Goal: Task Accomplishment & Management: Manage account settings

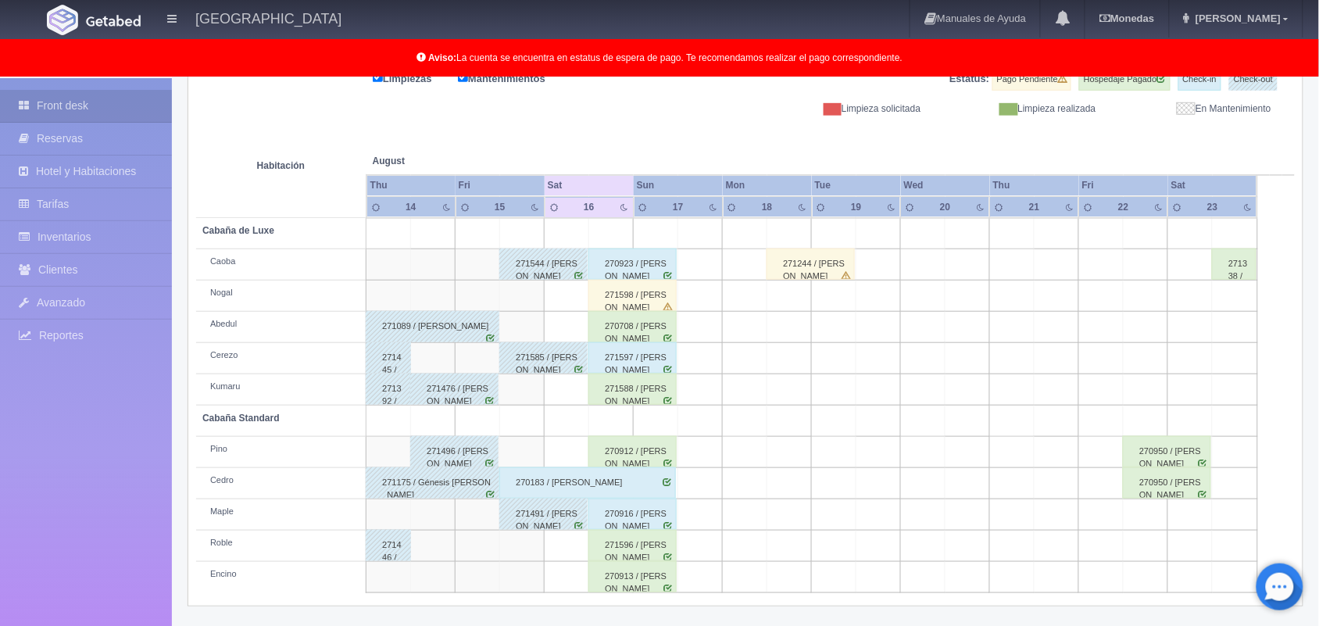
scroll to position [217, 0]
click at [634, 288] on div "271598 / [PERSON_NAME]" at bounding box center [632, 294] width 88 height 31
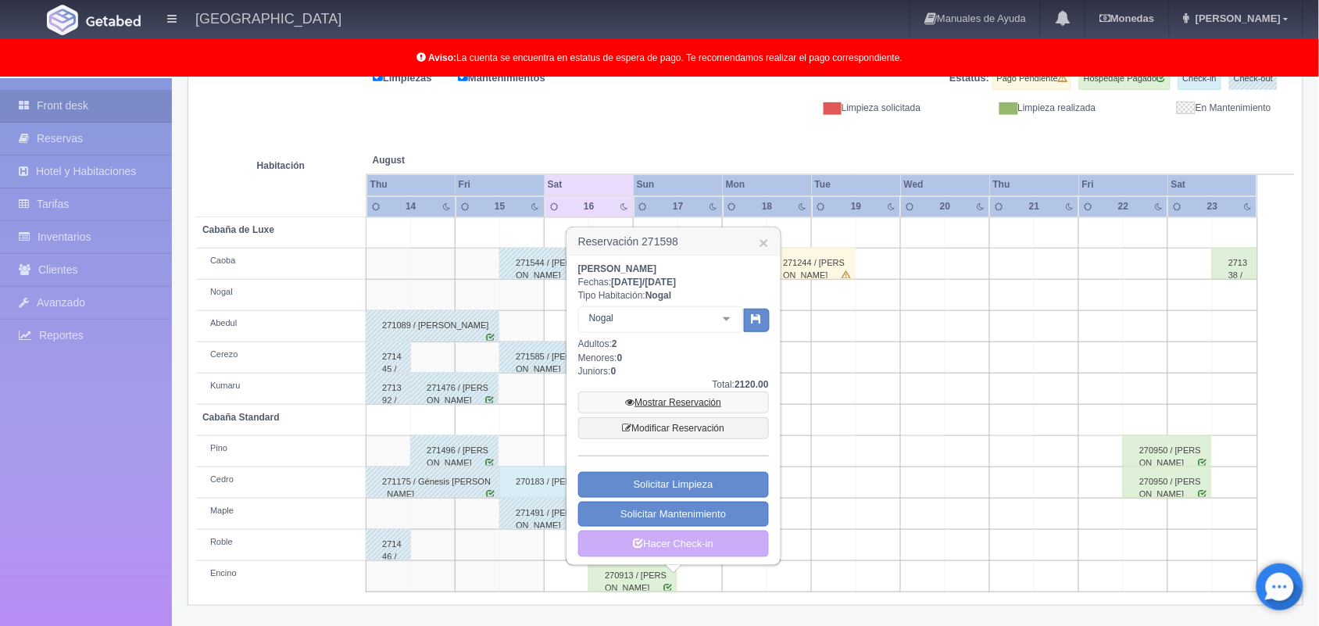
click at [673, 407] on link "Mostrar Reservación" at bounding box center [673, 403] width 191 height 22
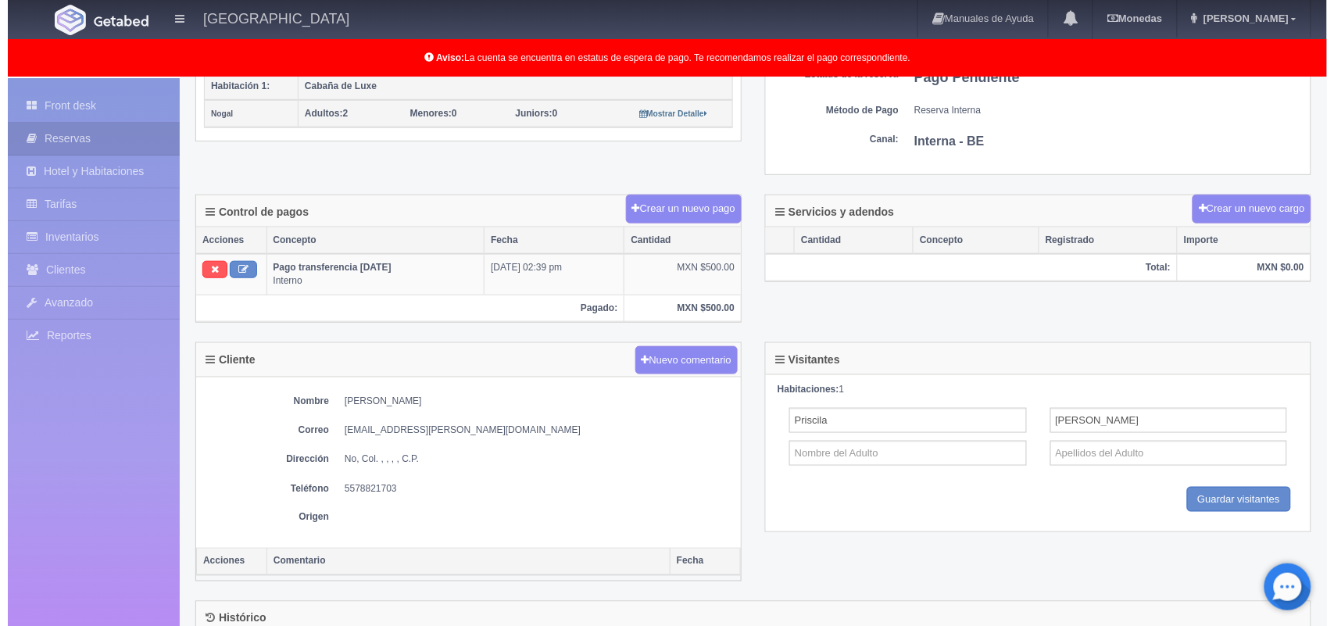
scroll to position [356, 0]
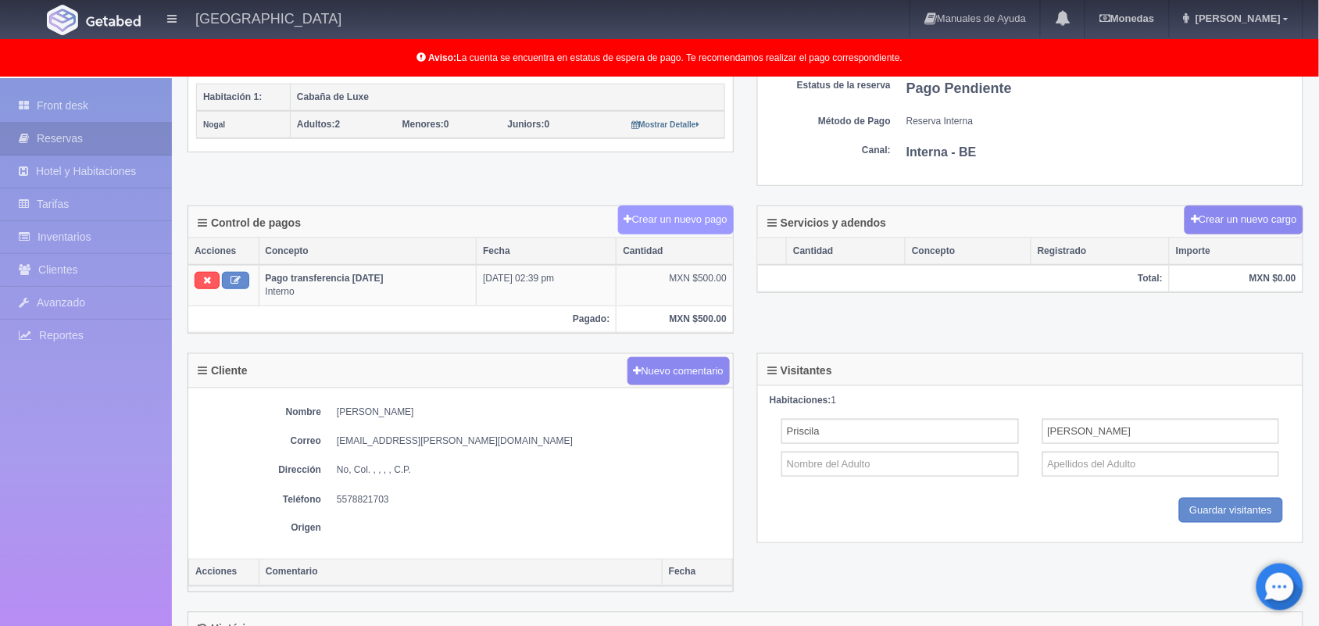
click at [680, 227] on button "Crear un nuevo pago" at bounding box center [676, 220] width 116 height 29
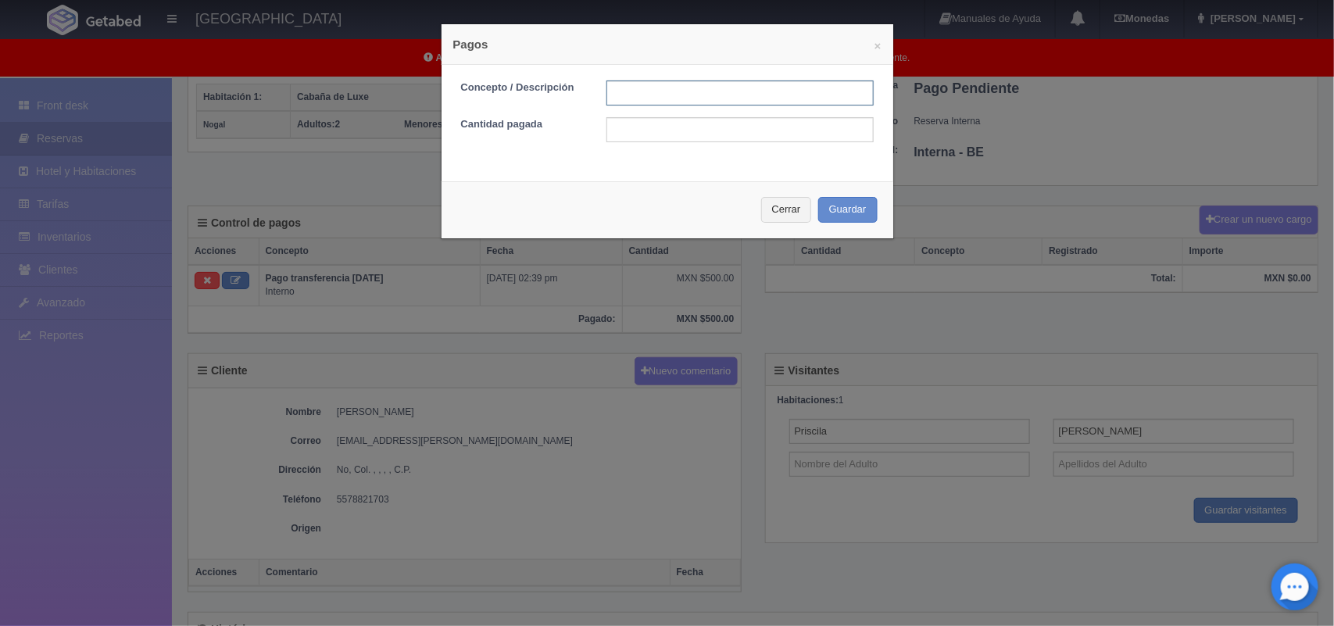
click at [631, 90] on input "text" at bounding box center [739, 92] width 267 height 25
type input "1"
type input "Pago transferencia"
click at [697, 133] on input "text" at bounding box center [739, 129] width 267 height 25
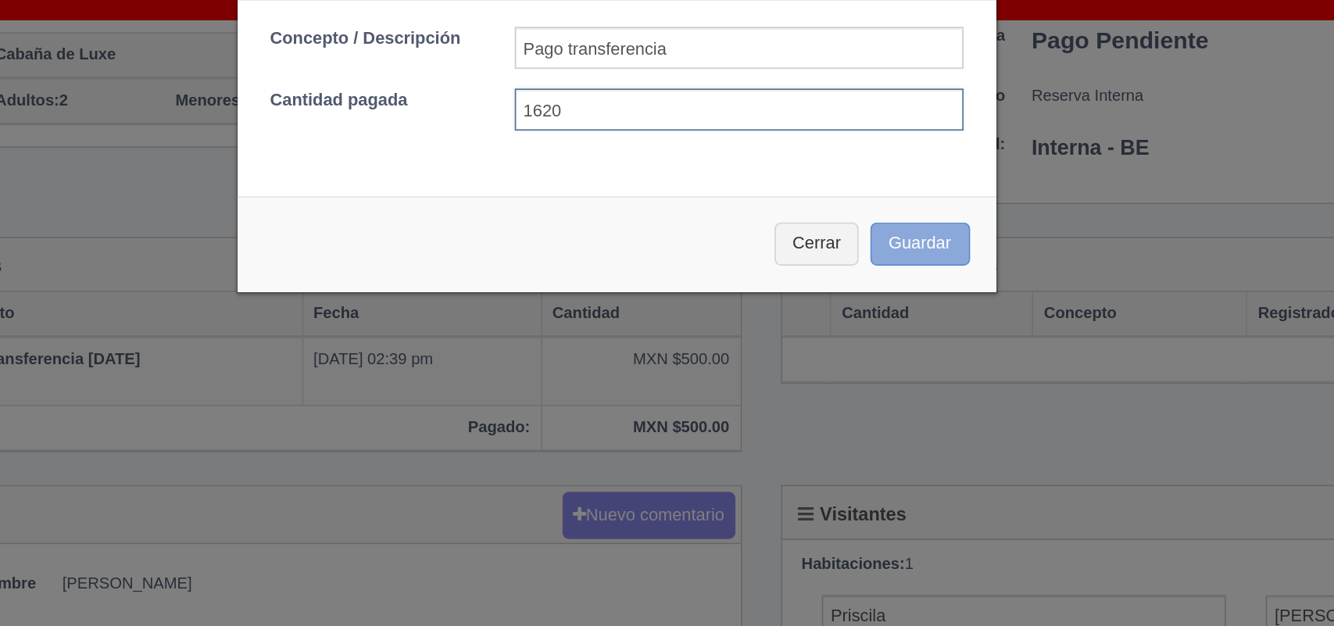
type input "1620"
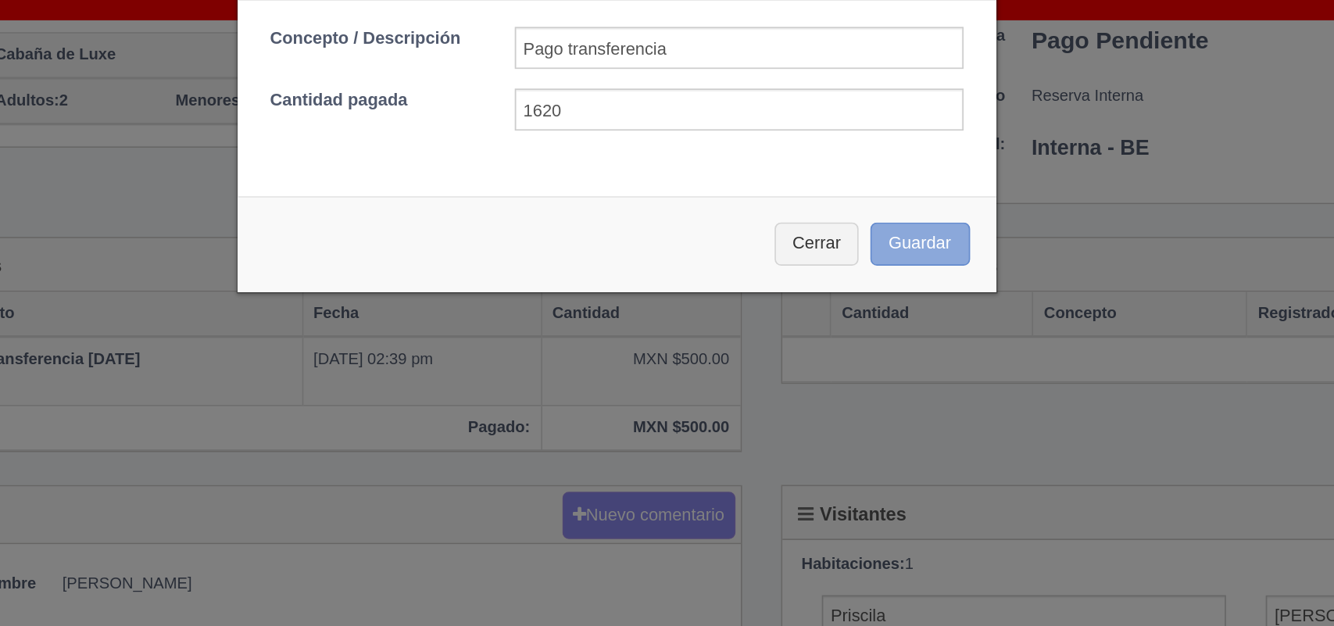
click at [842, 211] on button "Guardar" at bounding box center [847, 210] width 59 height 26
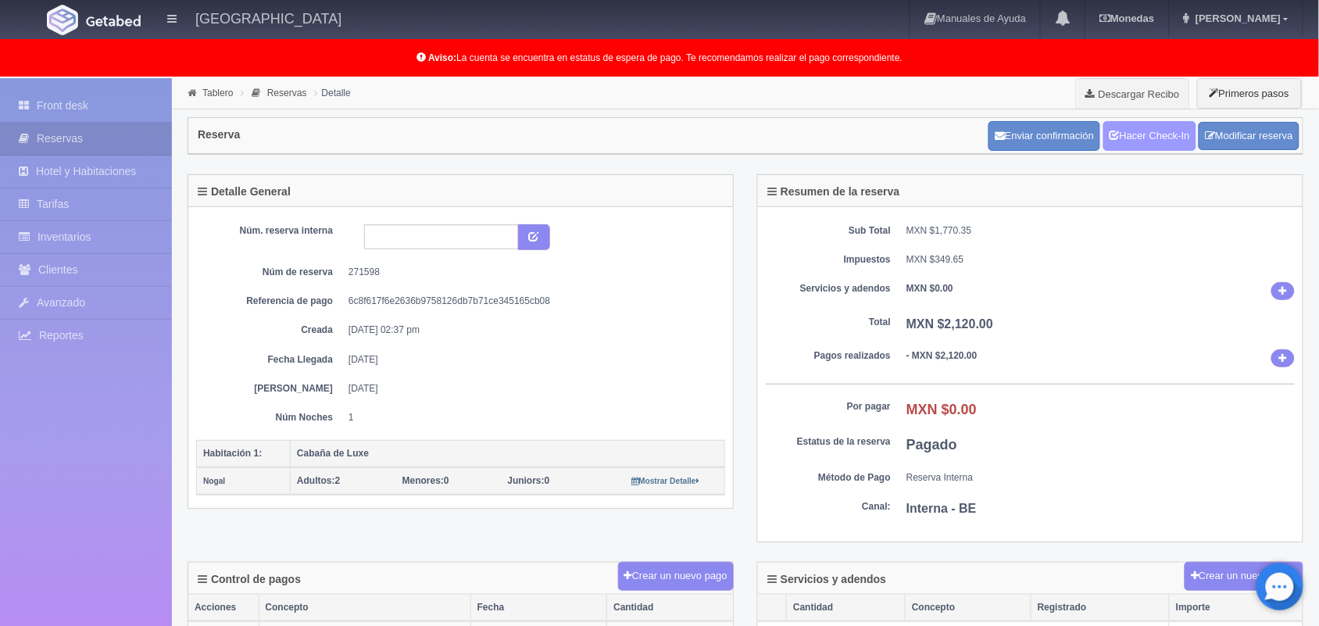
click at [1159, 133] on link "Hacer Check-In" at bounding box center [1149, 136] width 93 height 30
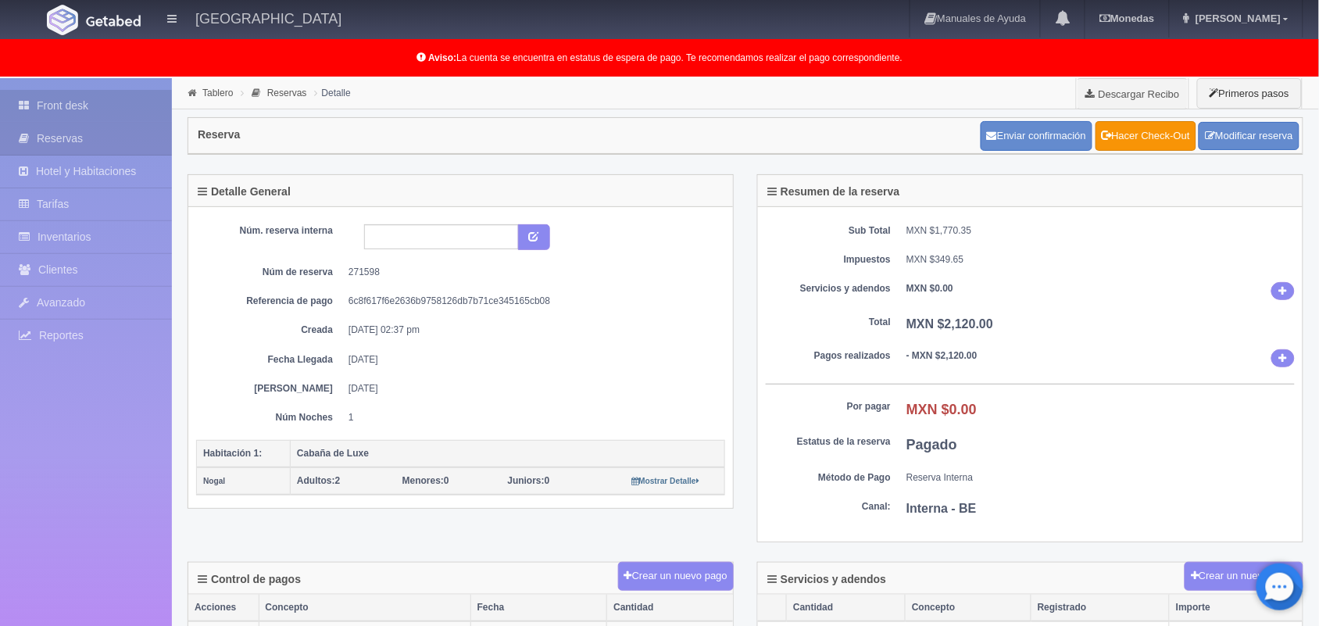
click at [98, 92] on link "Front desk" at bounding box center [86, 106] width 172 height 32
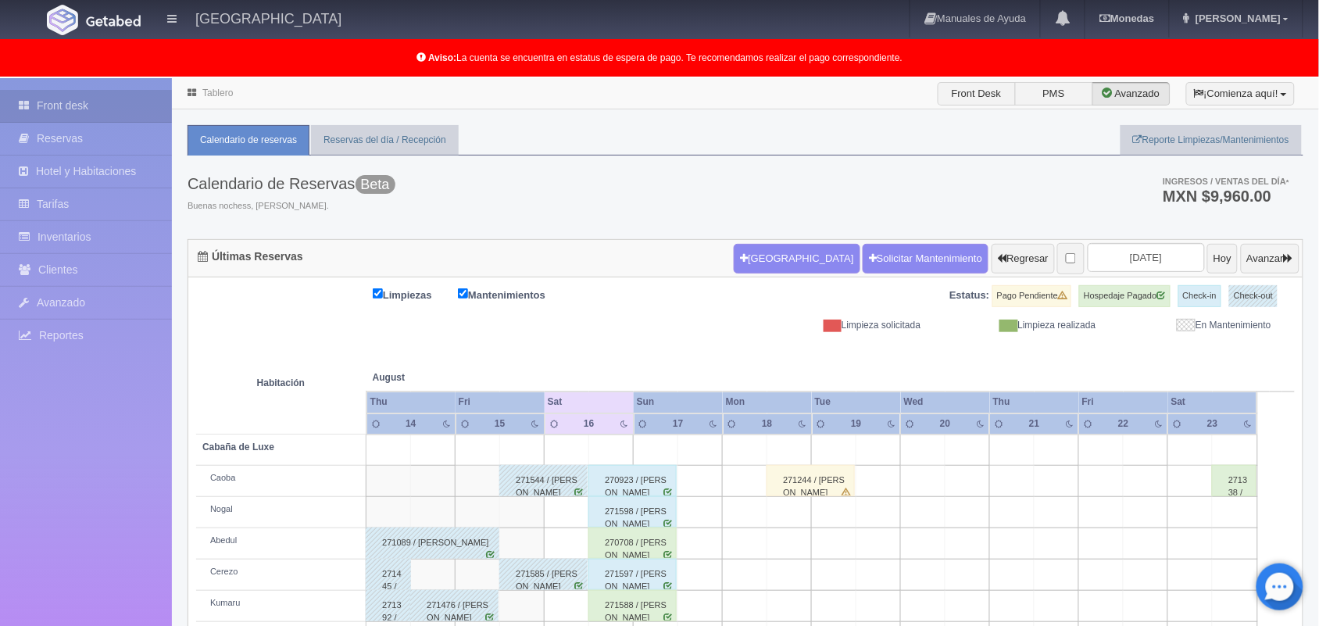
scroll to position [217, 0]
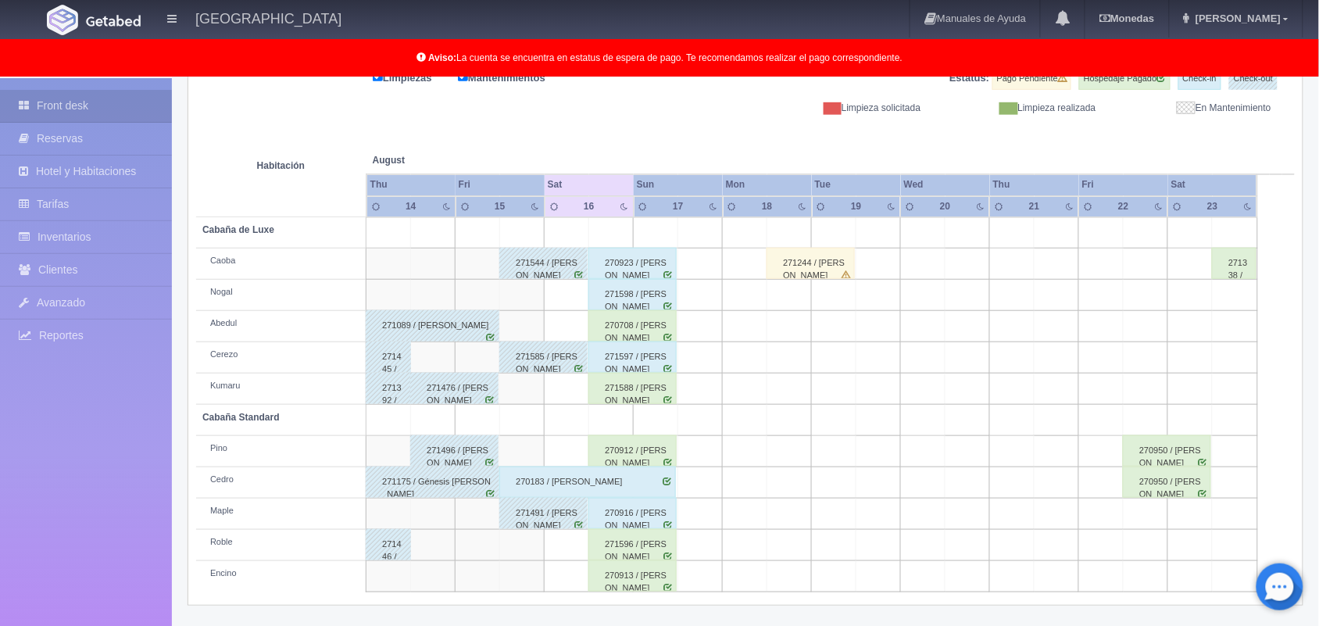
click at [647, 334] on div "270708 / [PERSON_NAME]" at bounding box center [632, 325] width 88 height 31
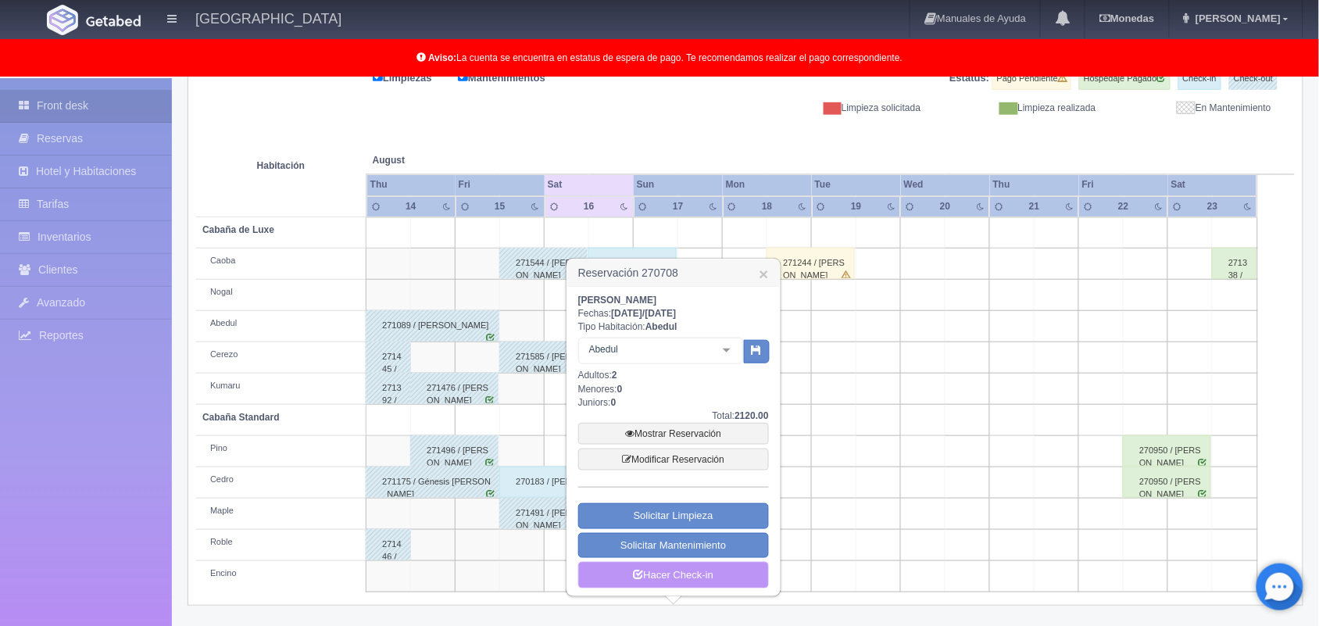
click at [689, 575] on link "Hacer Check-in" at bounding box center [673, 575] width 191 height 27
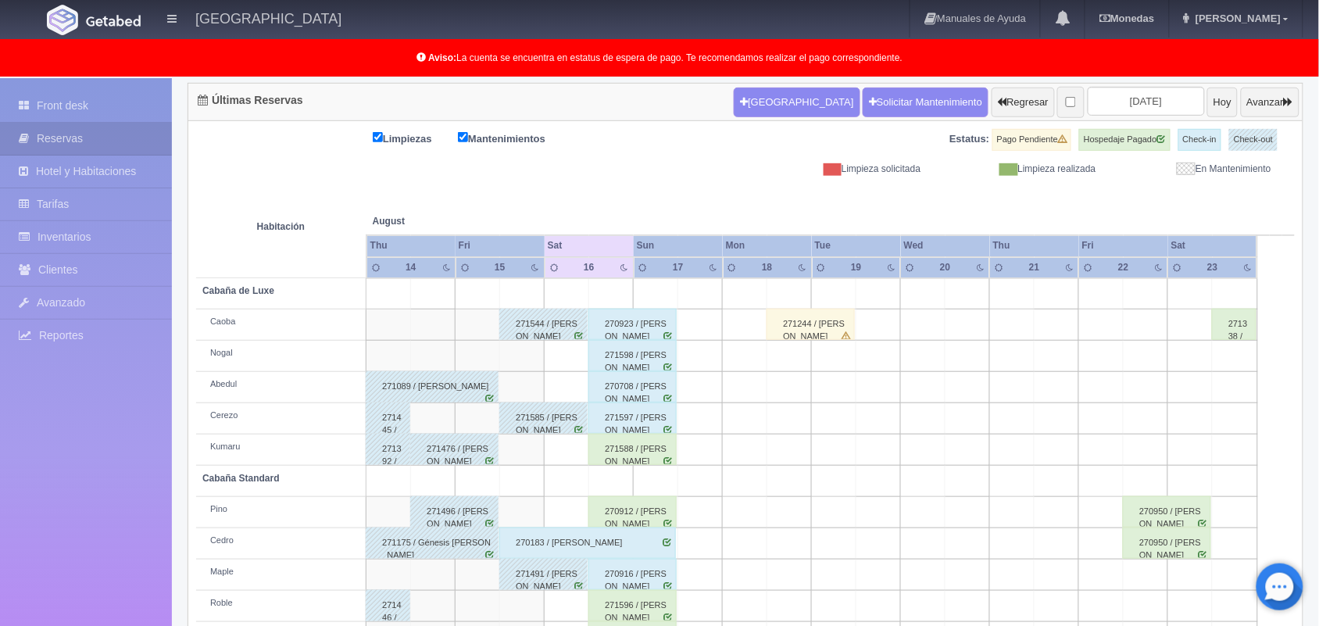
scroll to position [156, 0]
click at [646, 453] on div "271588 / [PERSON_NAME]" at bounding box center [632, 449] width 88 height 31
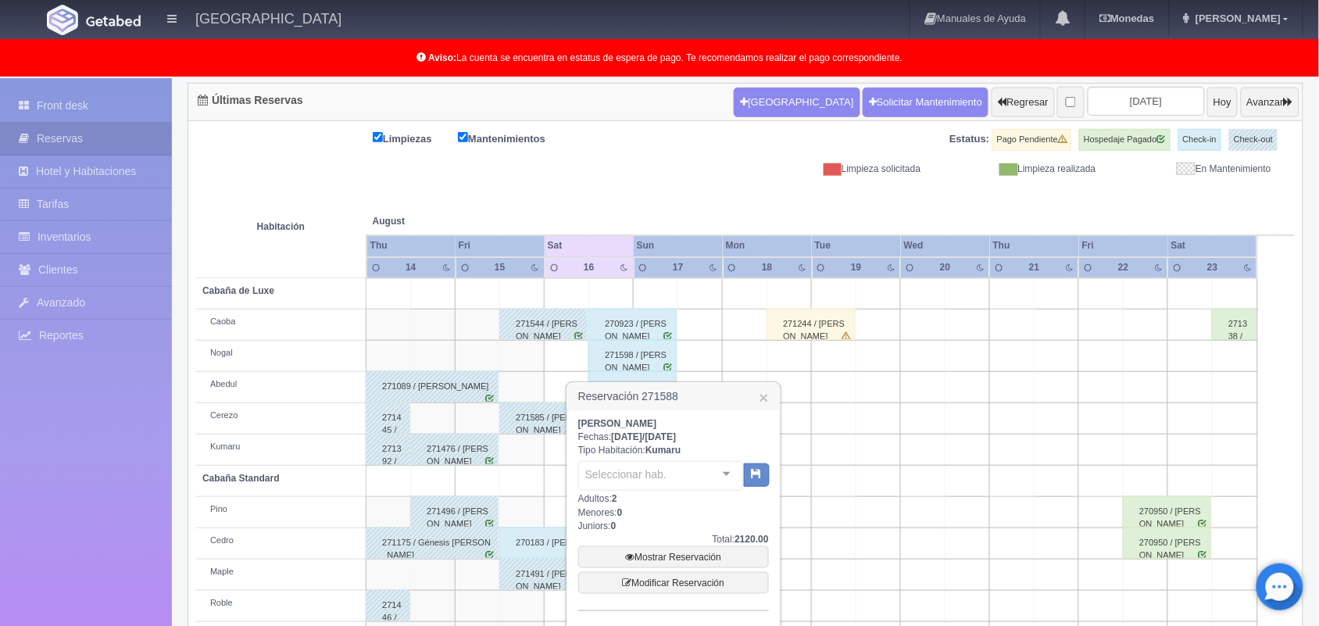
scroll to position [260, 0]
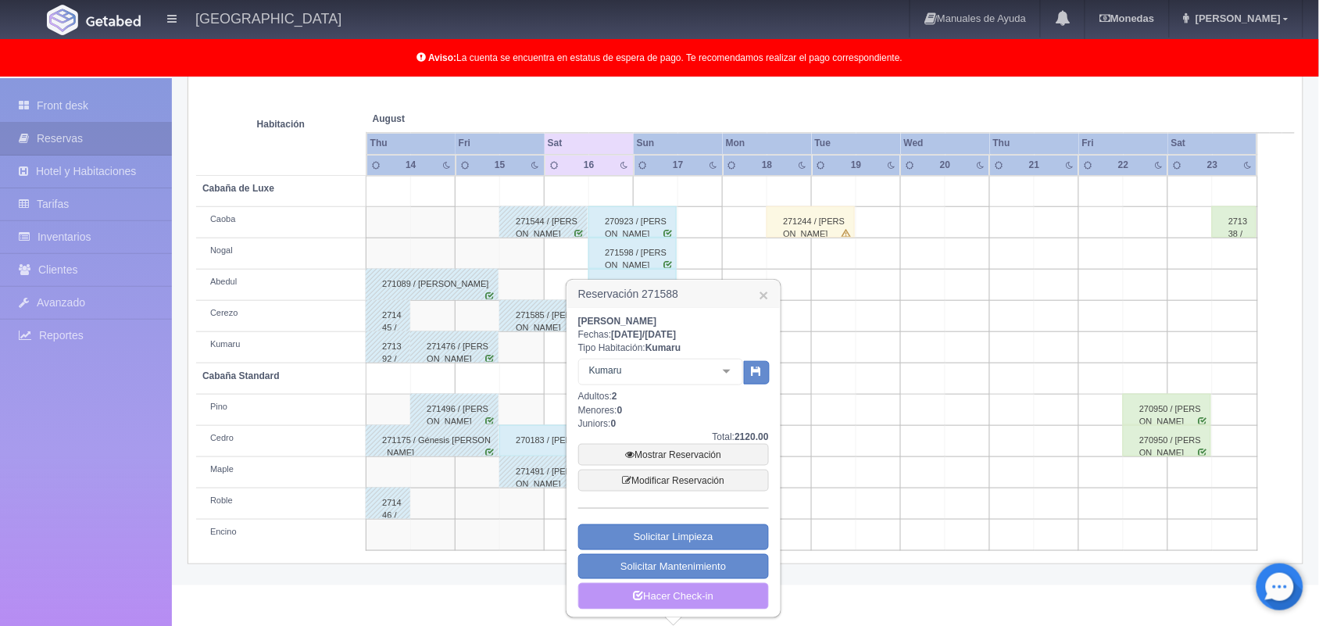
click at [701, 599] on link "Hacer Check-in" at bounding box center [673, 596] width 191 height 27
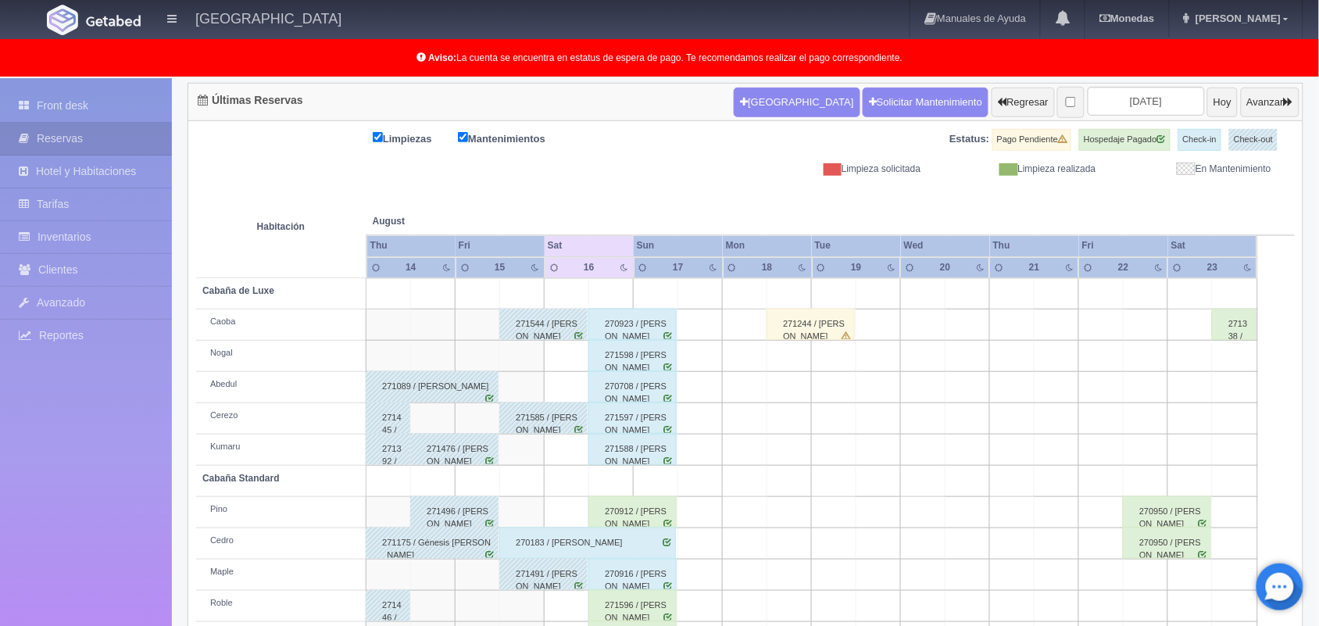
scroll to position [217, 0]
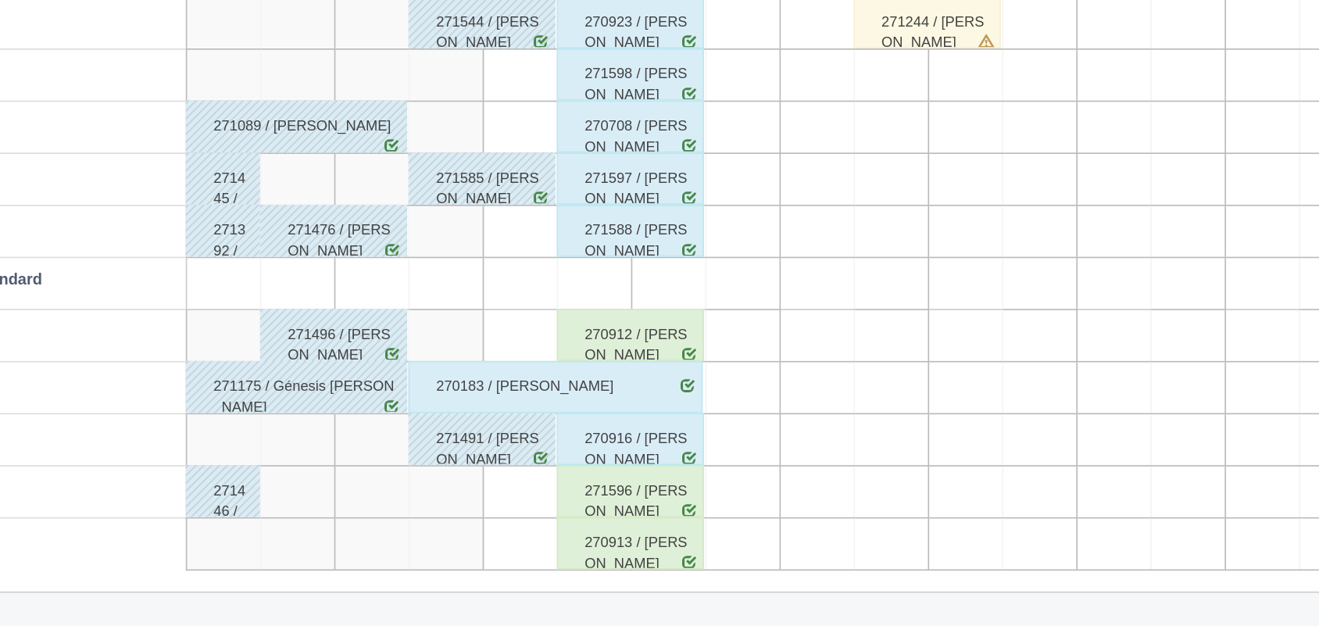
click at [667, 461] on div "270912 / [PERSON_NAME]" at bounding box center [632, 450] width 88 height 31
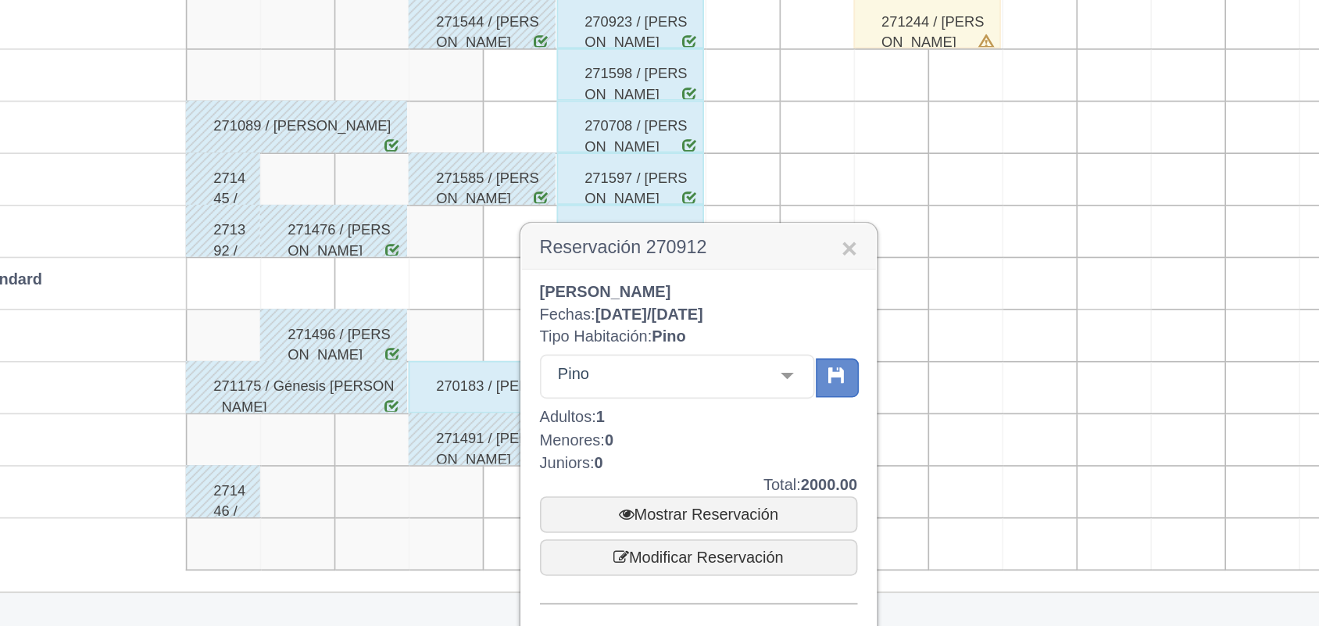
scroll to position [323, 0]
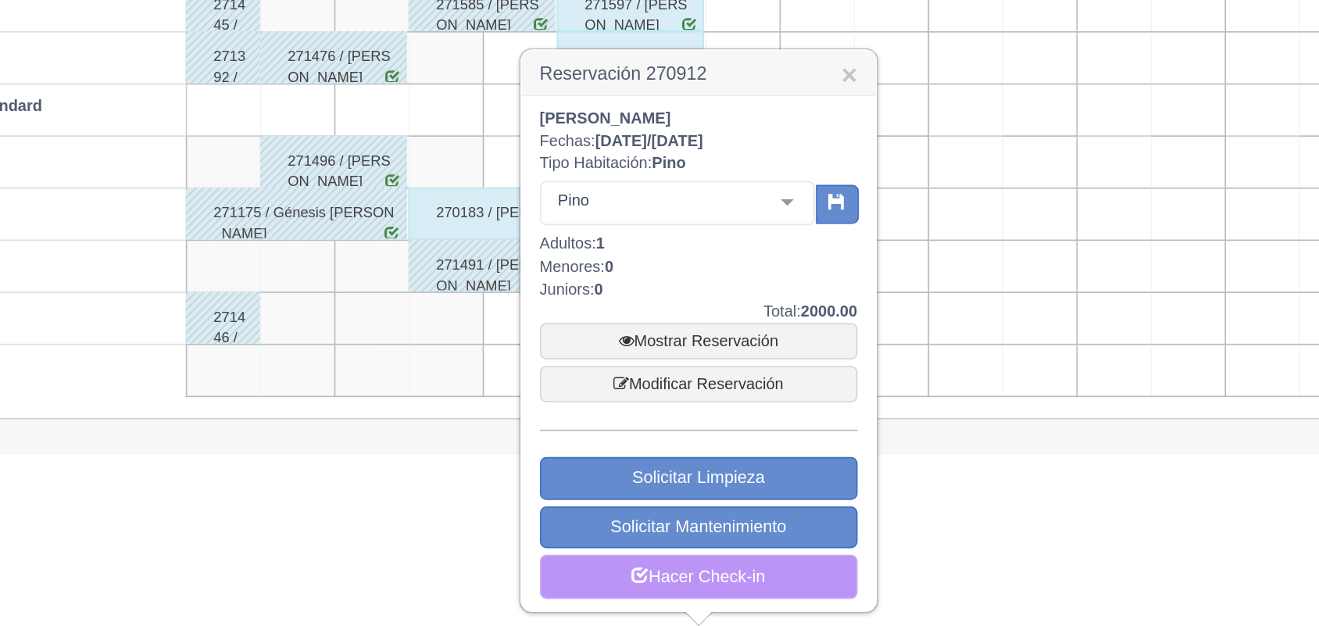
click at [697, 596] on link "Hacer Check-in" at bounding box center [673, 596] width 191 height 27
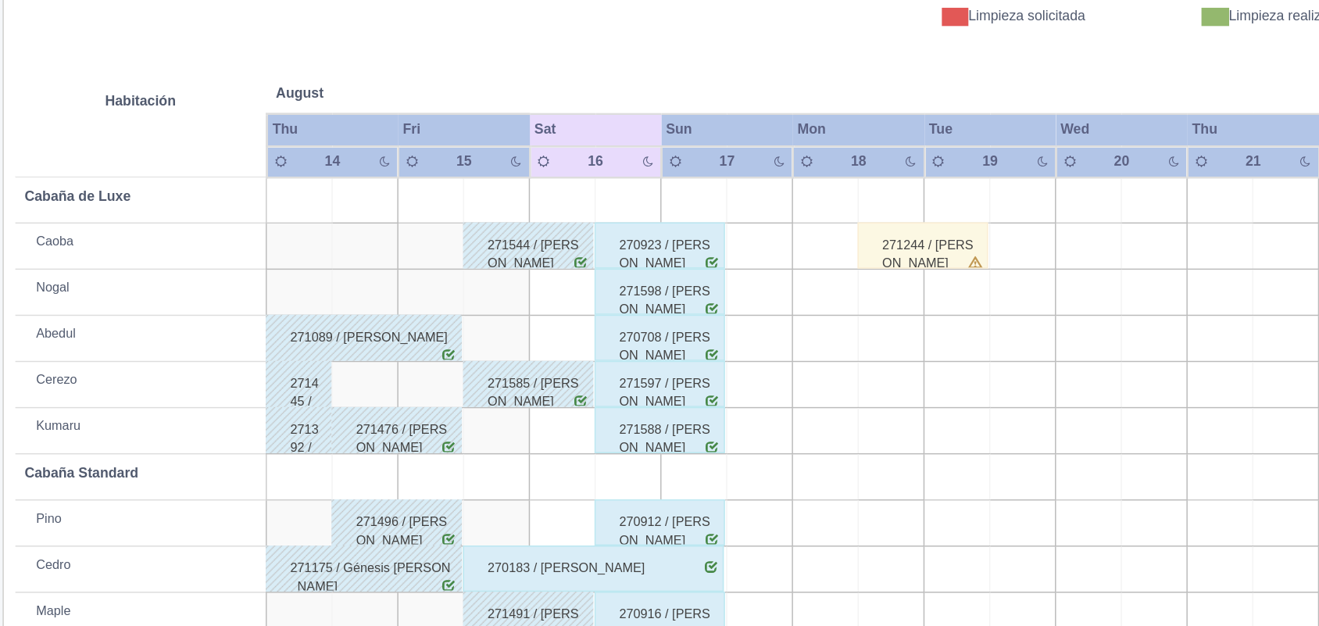
scroll to position [217, 0]
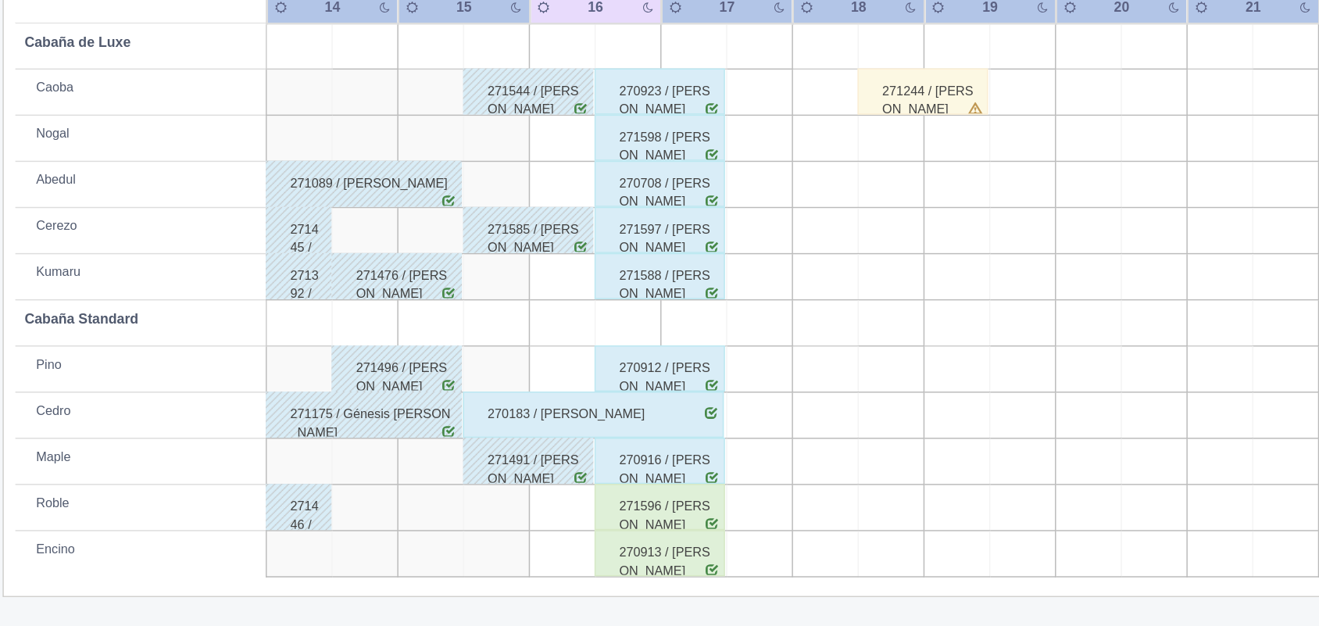
click at [643, 573] on div "270913 / [PERSON_NAME]" at bounding box center [632, 575] width 88 height 31
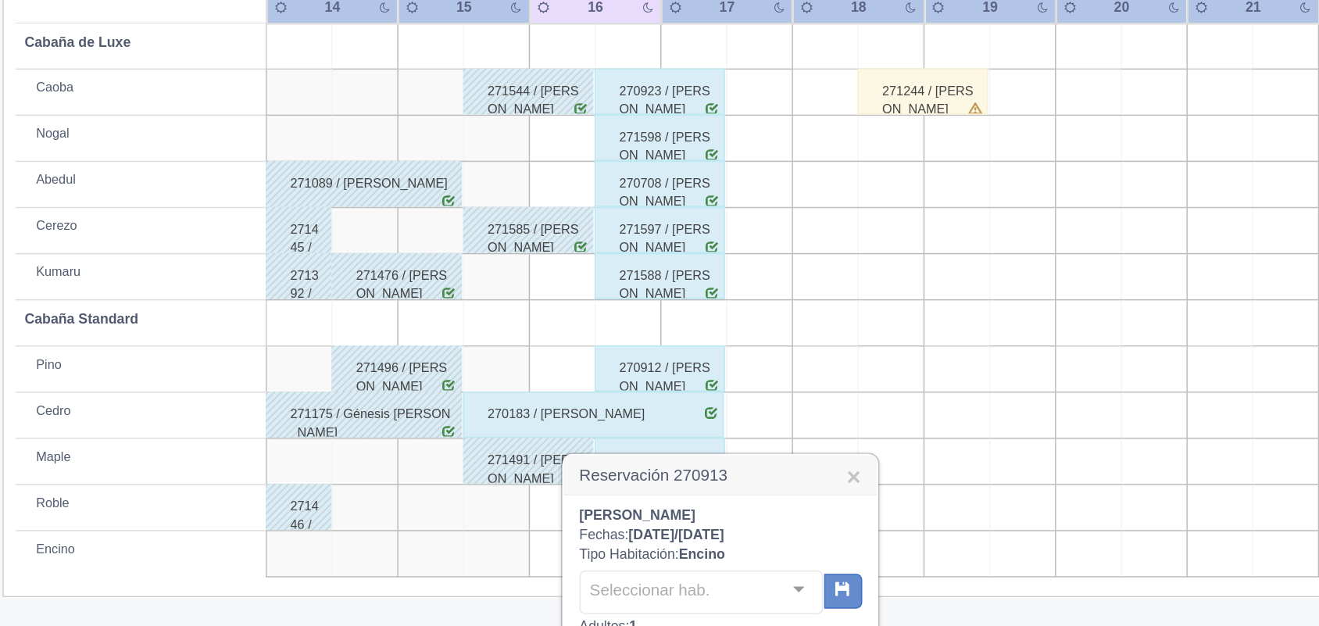
scroll to position [448, 0]
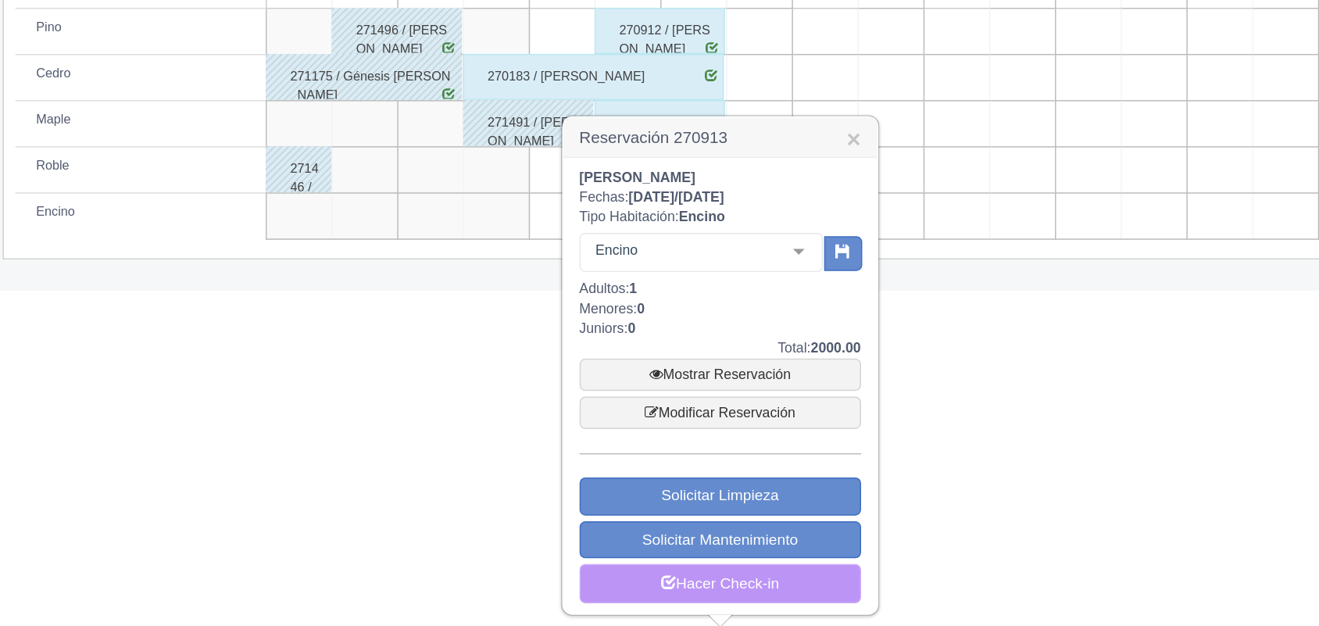
click at [672, 606] on link "Hacer Check-in" at bounding box center [673, 596] width 191 height 27
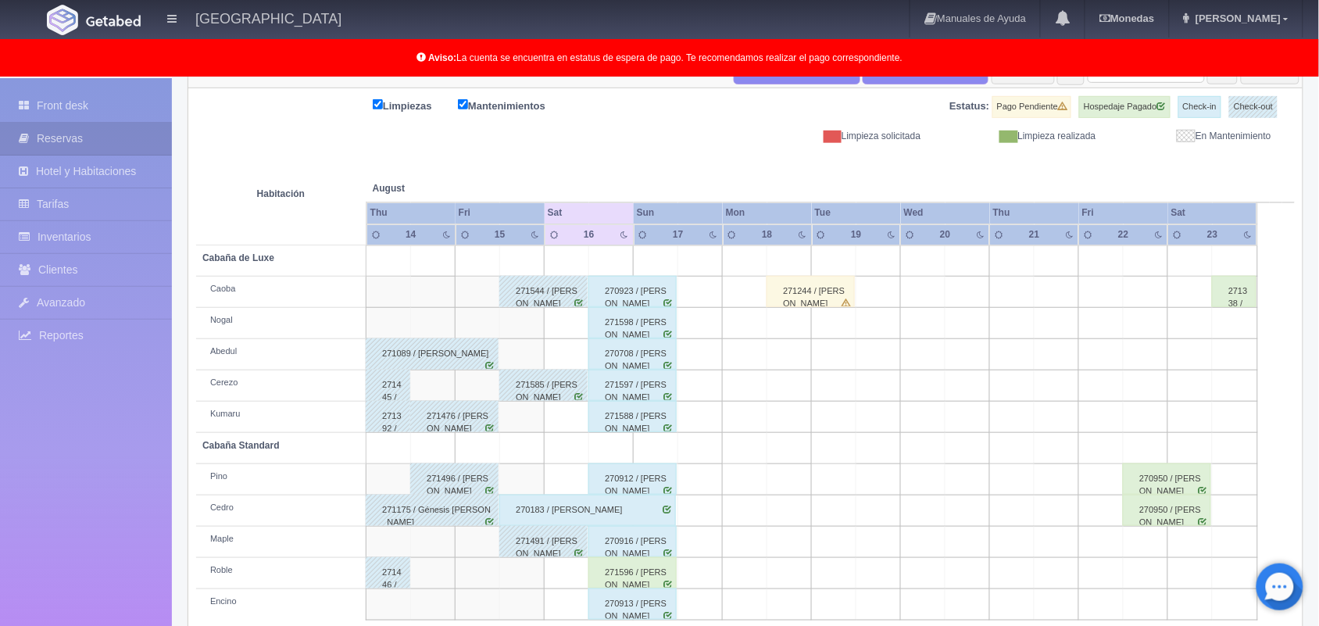
scroll to position [217, 0]
